Goal: Navigation & Orientation: Find specific page/section

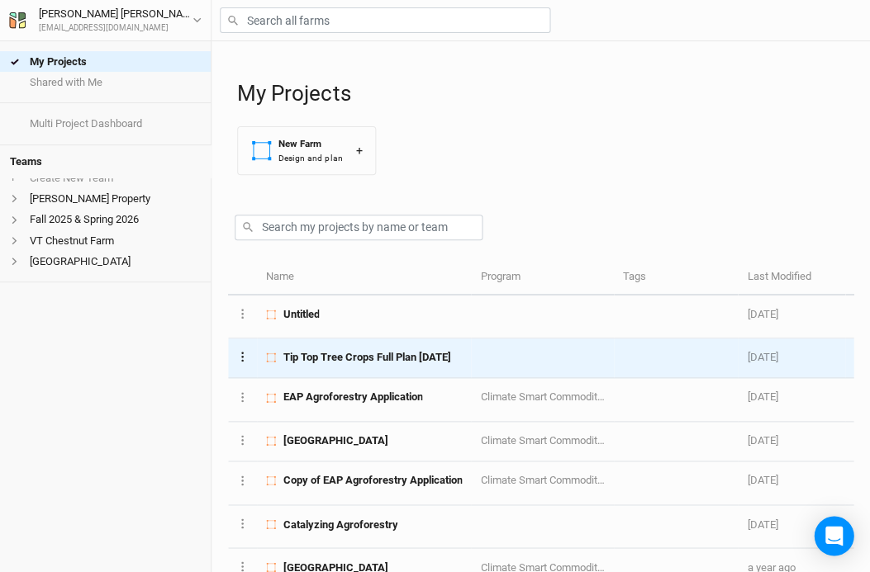
click at [241, 358] on icon "Layer 1" at bounding box center [242, 357] width 2 height 10
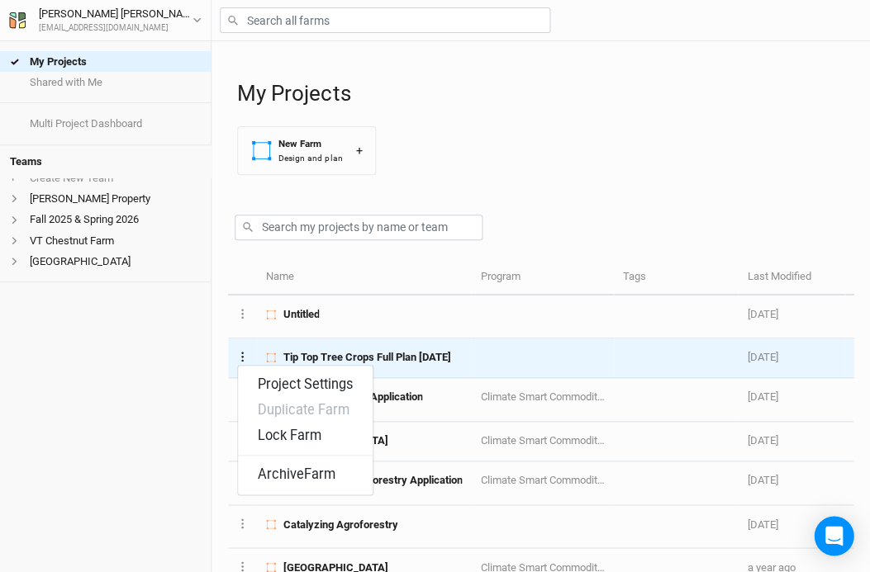
click at [241, 358] on icon "Layer 1" at bounding box center [242, 357] width 2 height 10
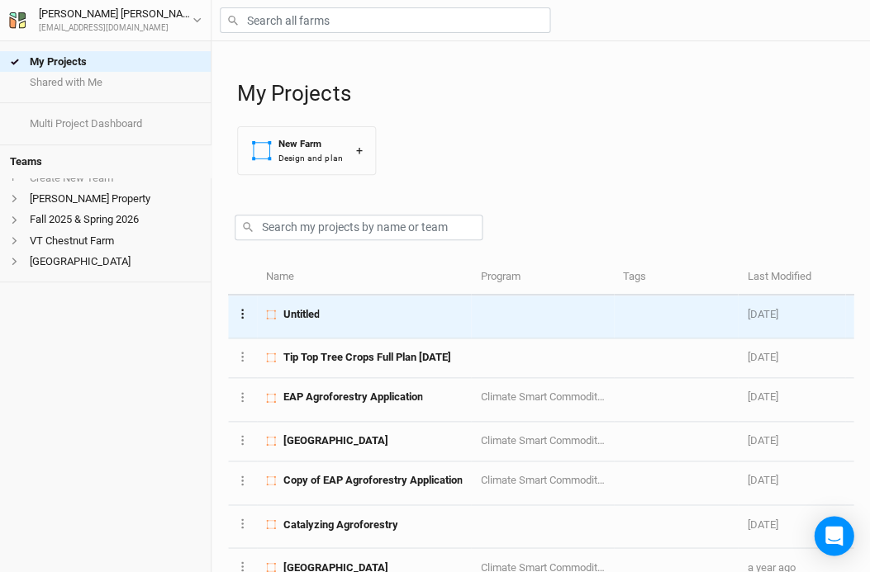
click at [241, 317] on button "Layer 1" at bounding box center [242, 313] width 11 height 19
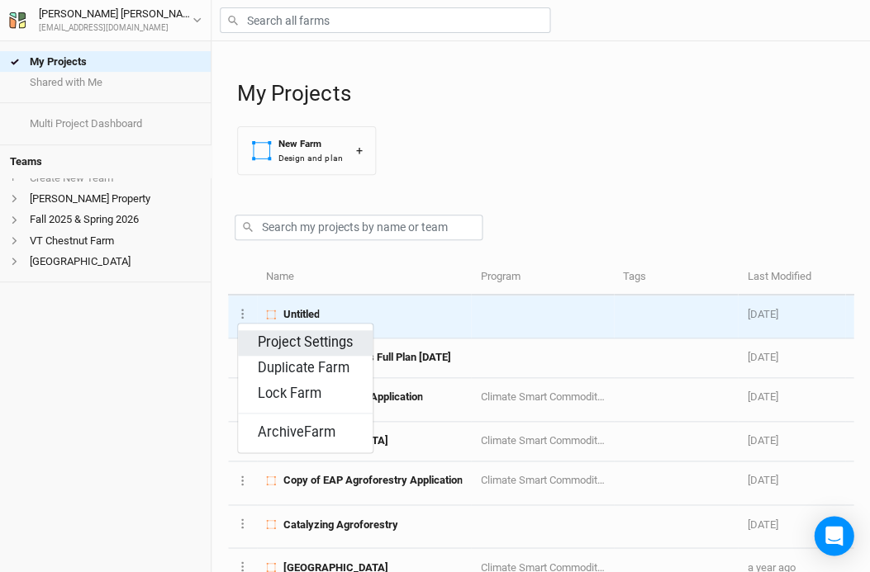
click at [297, 343] on button "Project Settings" at bounding box center [305, 343] width 135 height 26
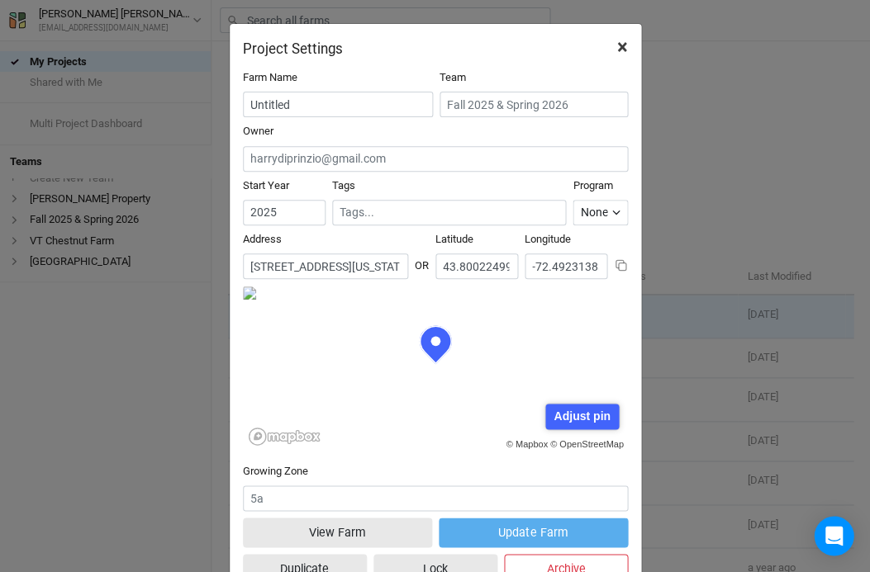
scroll to position [-1, 0]
click at [619, 46] on span "×" at bounding box center [622, 47] width 11 height 23
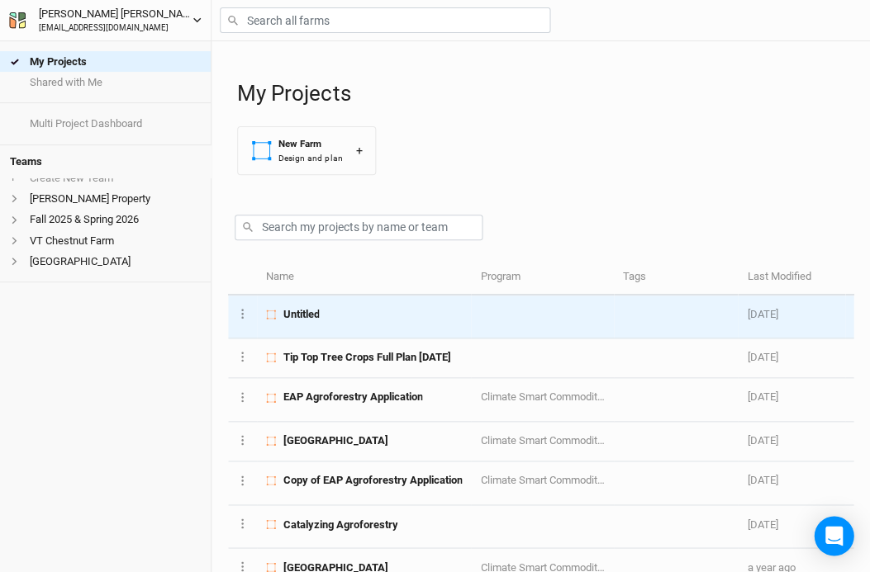
click at [192, 17] on button "[PERSON_NAME] [EMAIL_ADDRESS][DOMAIN_NAME]" at bounding box center [105, 20] width 194 height 30
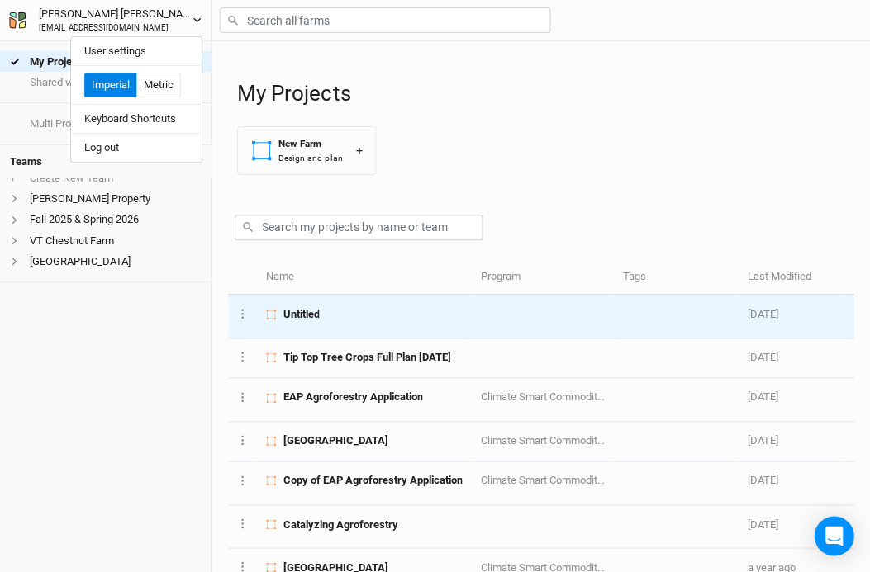
click at [18, 26] on icon "button" at bounding box center [17, 20] width 17 height 17
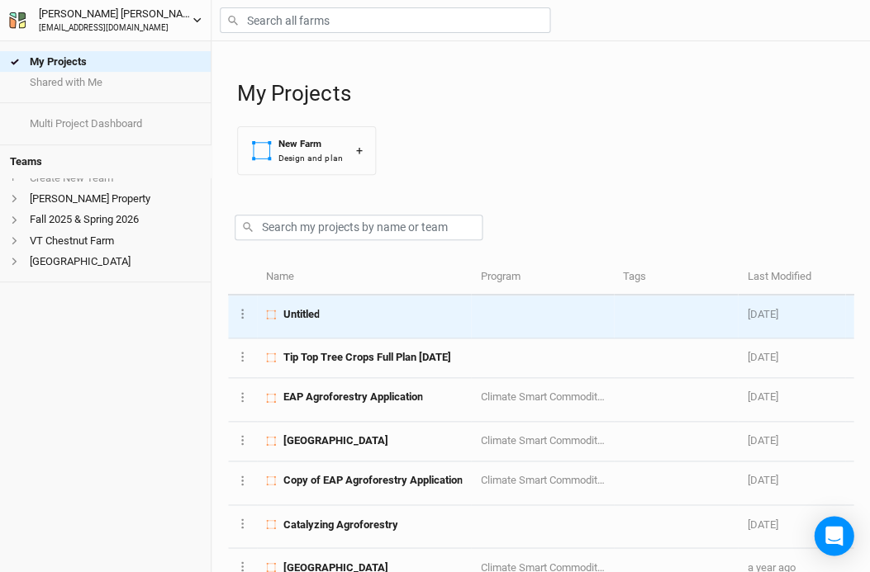
click at [19, 21] on icon "button" at bounding box center [21, 16] width 7 height 9
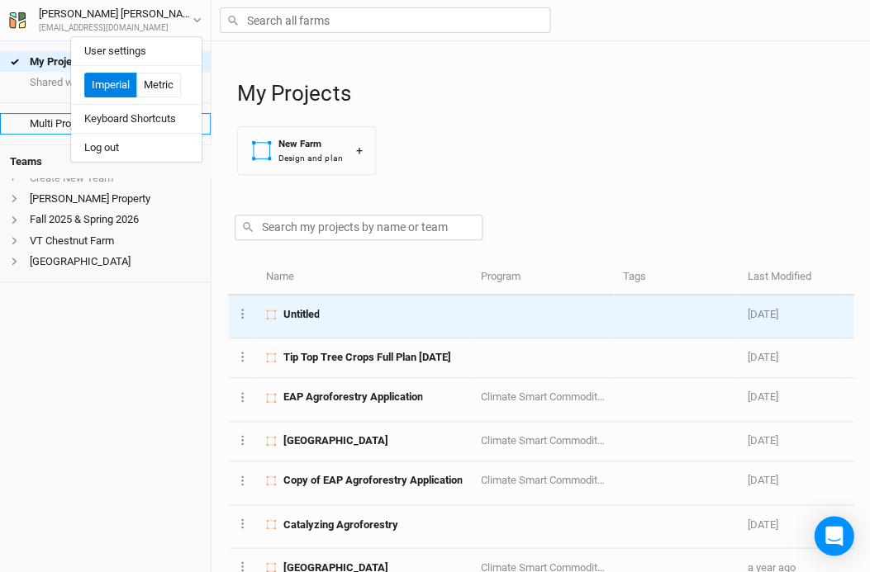
click at [27, 130] on link "Multi Project Dashboard" at bounding box center [105, 123] width 211 height 21
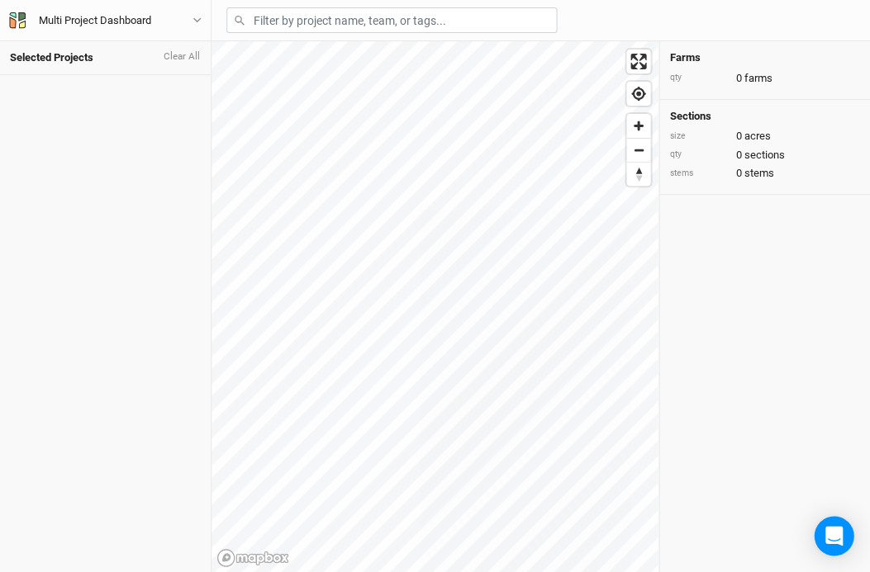
drag, startPoint x: 22, startPoint y: 21, endPoint x: 136, endPoint y: 30, distance: 114.3
click at [22, 21] on icon "button" at bounding box center [22, 23] width 7 height 7
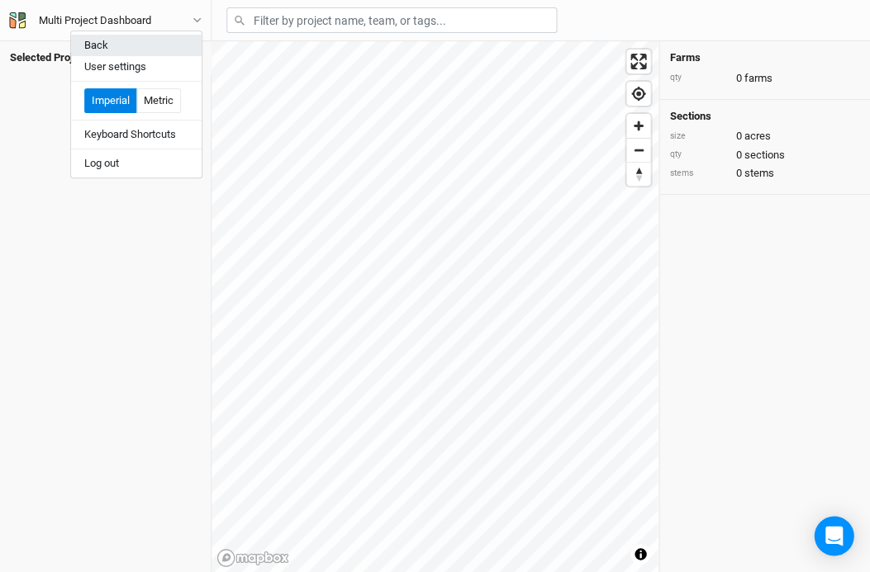
click at [83, 38] on button "Back" at bounding box center [136, 45] width 130 height 21
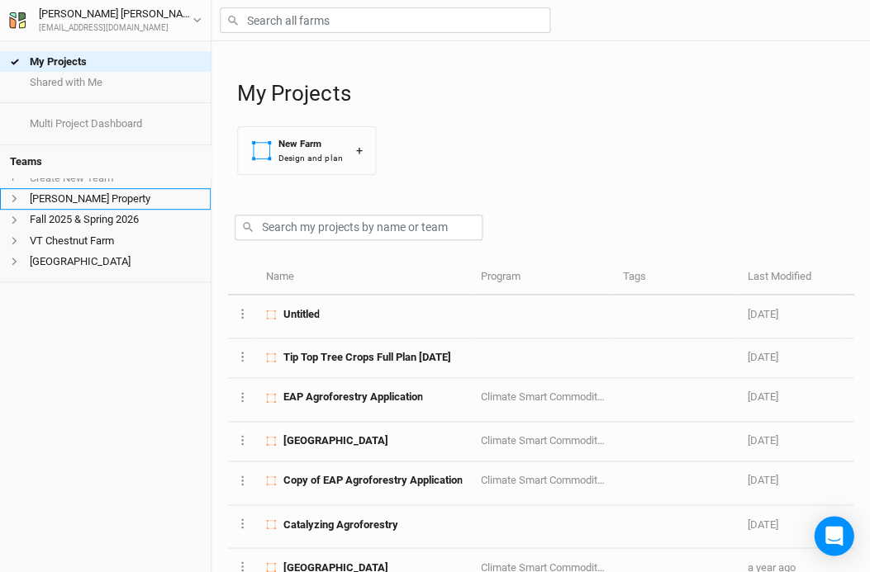
click at [17, 203] on icon at bounding box center [14, 198] width 9 height 9
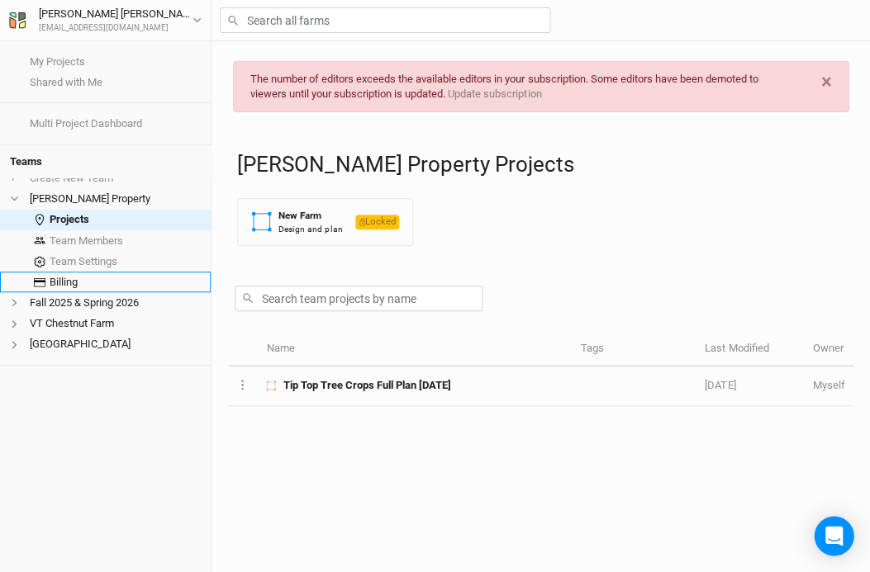
click at [46, 288] on span at bounding box center [40, 283] width 20 height 12
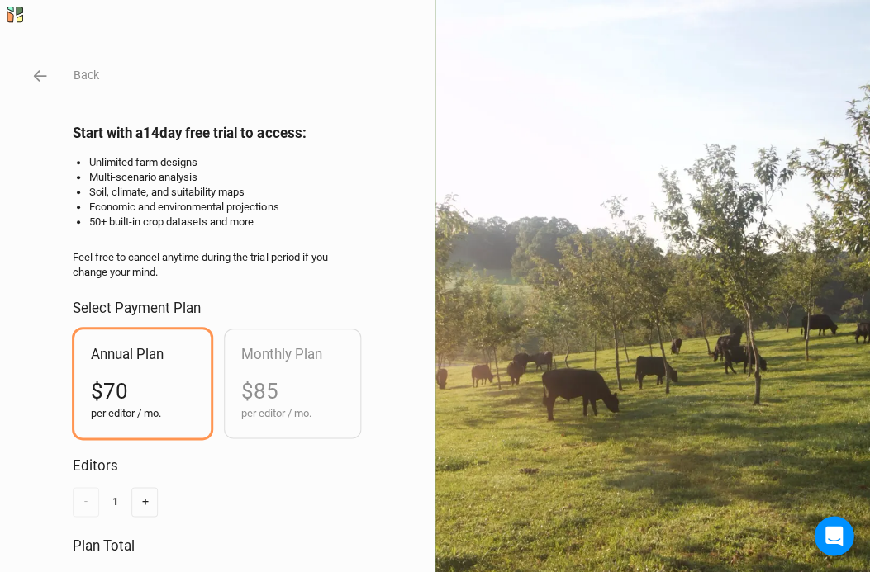
click at [45, 92] on div "Back Start with a 14 day free trial to access: Unlimited farm designs Multi-sce…" at bounding box center [435, 286] width 870 height 572
click at [46, 81] on icon "button" at bounding box center [40, 76] width 18 height 18
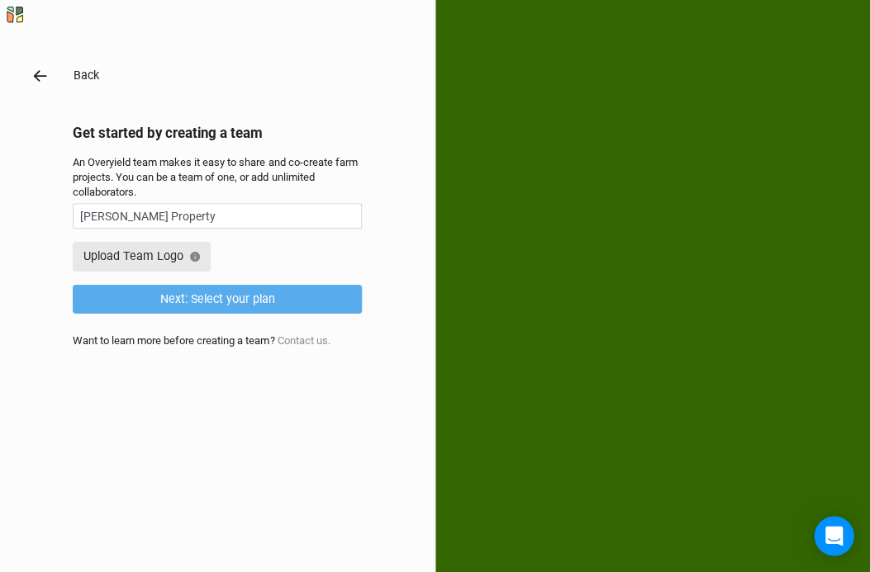
click at [36, 73] on icon "button" at bounding box center [40, 76] width 13 height 12
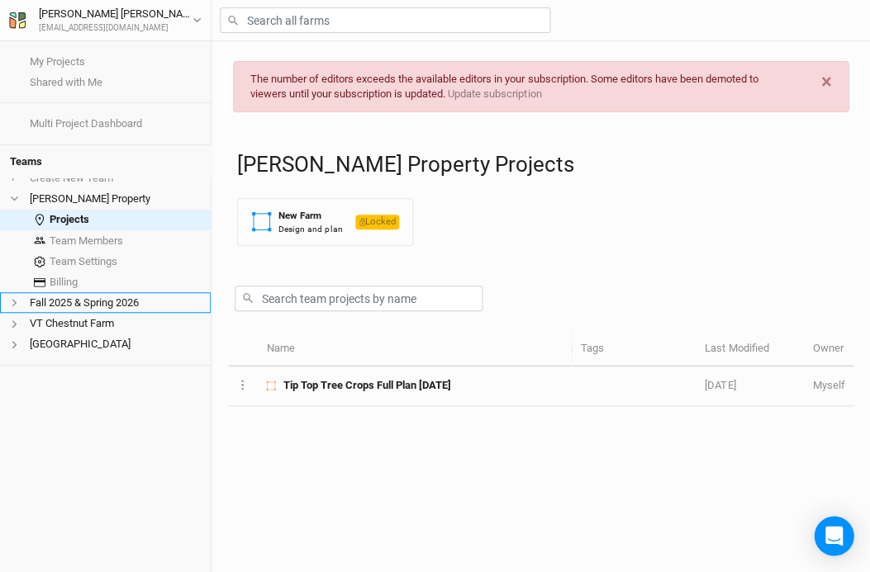
click at [19, 307] on icon at bounding box center [14, 302] width 9 height 9
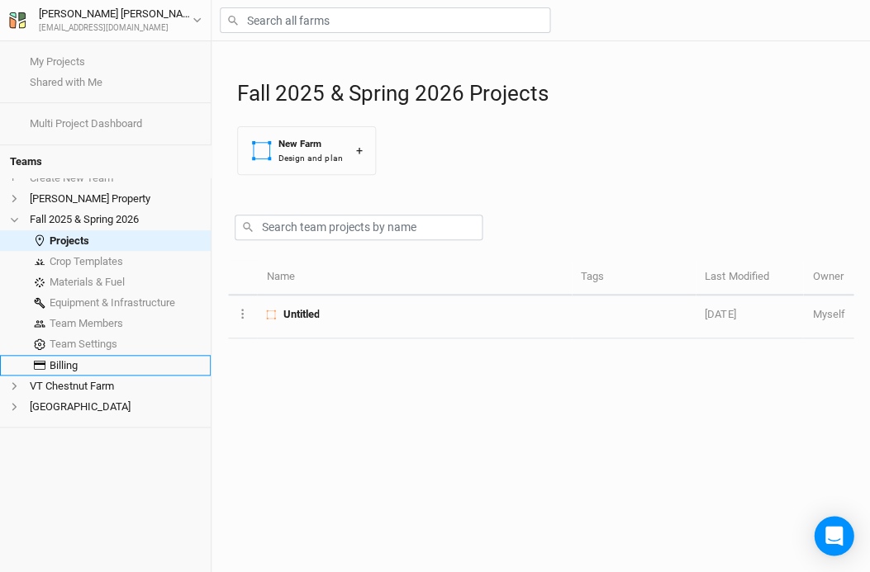
click at [64, 367] on link "Billing" at bounding box center [105, 365] width 211 height 21
